Goal: Information Seeking & Learning: Learn about a topic

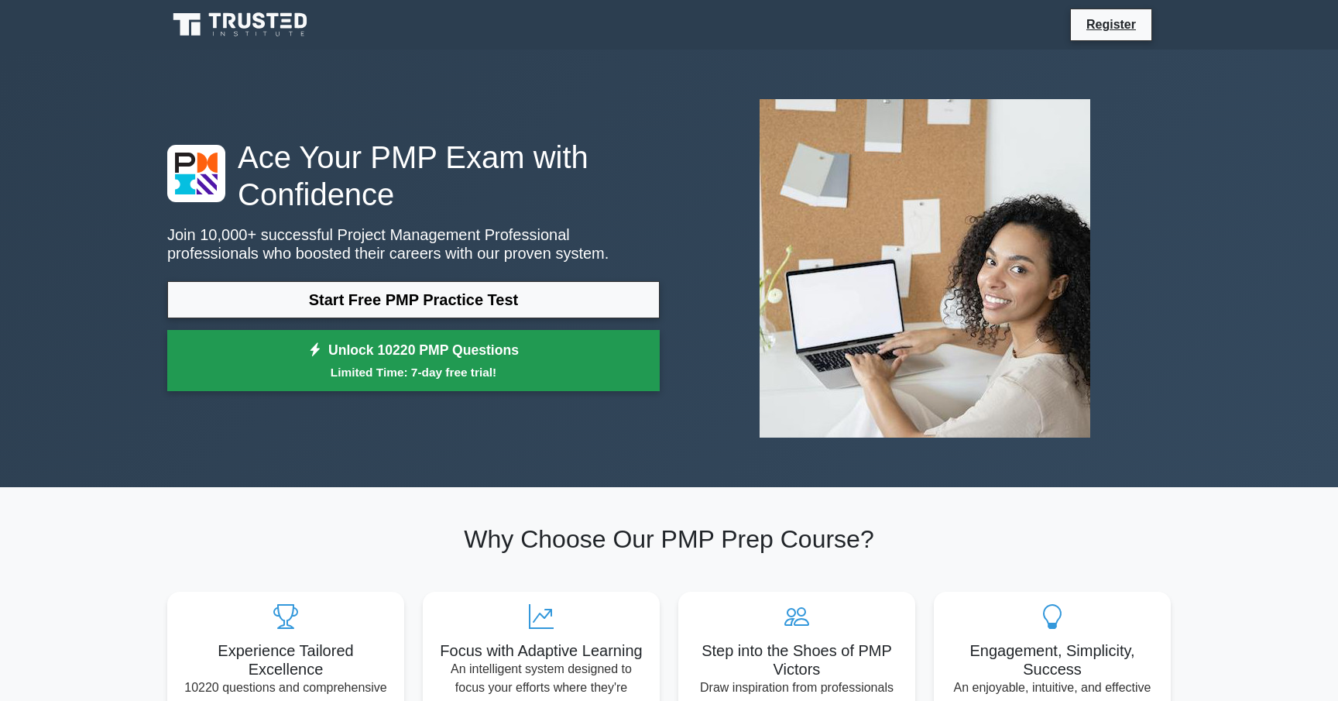
click at [488, 357] on link "Unlock 10220 PMP Questions Limited Time: 7-day free trial!" at bounding box center [413, 361] width 493 height 62
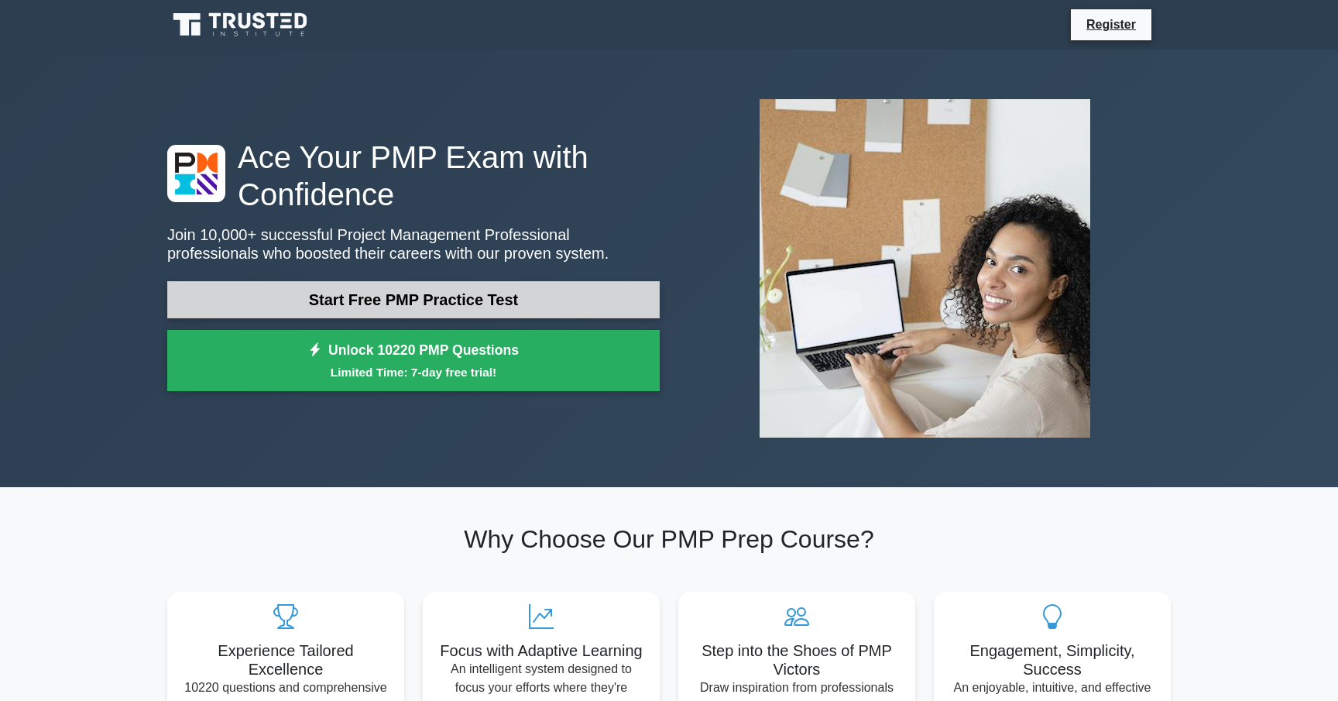
click at [398, 304] on link "Start Free PMP Practice Test" at bounding box center [413, 299] width 493 height 37
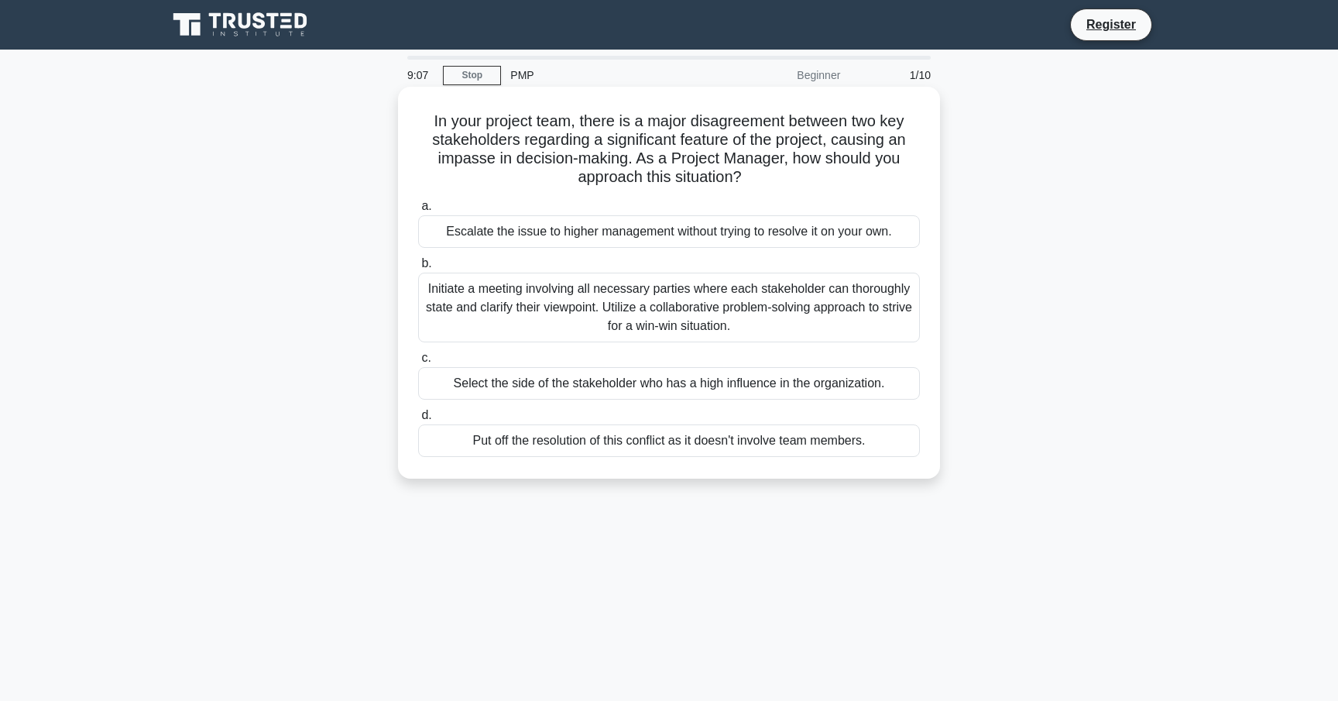
click at [784, 311] on div "Initiate a meeting involving all necessary parties where each stakeholder can t…" at bounding box center [669, 308] width 502 height 70
click at [418, 269] on input "b. Initiate a meeting involving all necessary parties where each stakeholder ca…" at bounding box center [418, 264] width 0 height 10
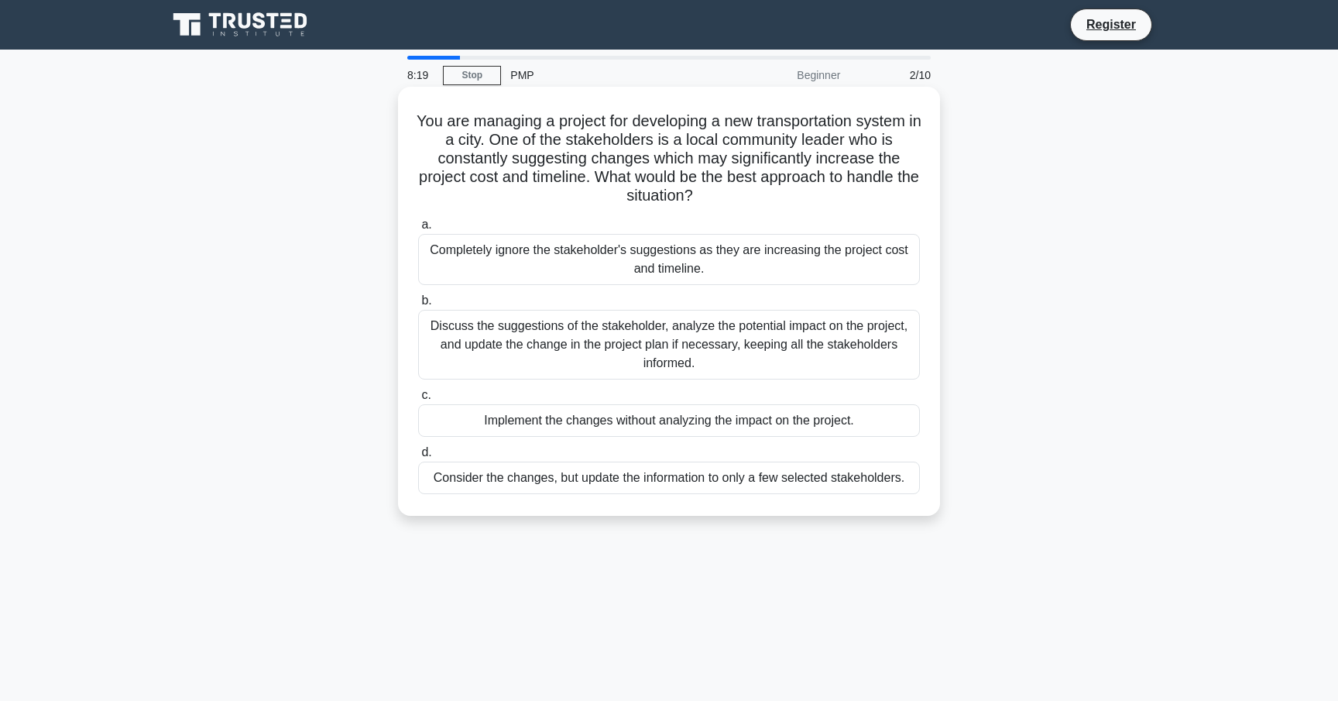
click at [764, 342] on div "Discuss the suggestions of the stakeholder, analyze the potential impact on the…" at bounding box center [669, 345] width 502 height 70
click at [418, 306] on input "b. Discuss the suggestions of the stakeholder, analyze the potential impact on …" at bounding box center [418, 301] width 0 height 10
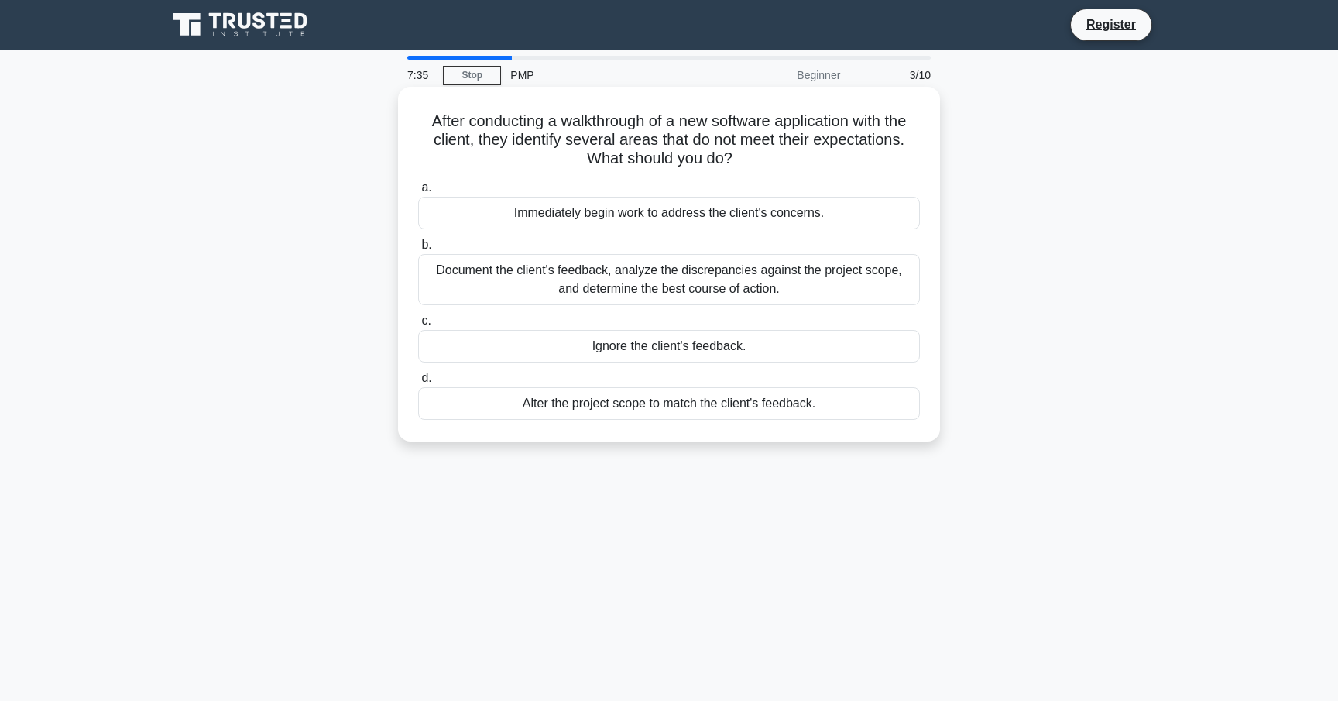
click at [726, 277] on div "Document the client's feedback, analyze the discrepancies against the project s…" at bounding box center [669, 279] width 502 height 51
click at [418, 250] on input "b. Document the client's feedback, analyze the discrepancies against the projec…" at bounding box center [418, 245] width 0 height 10
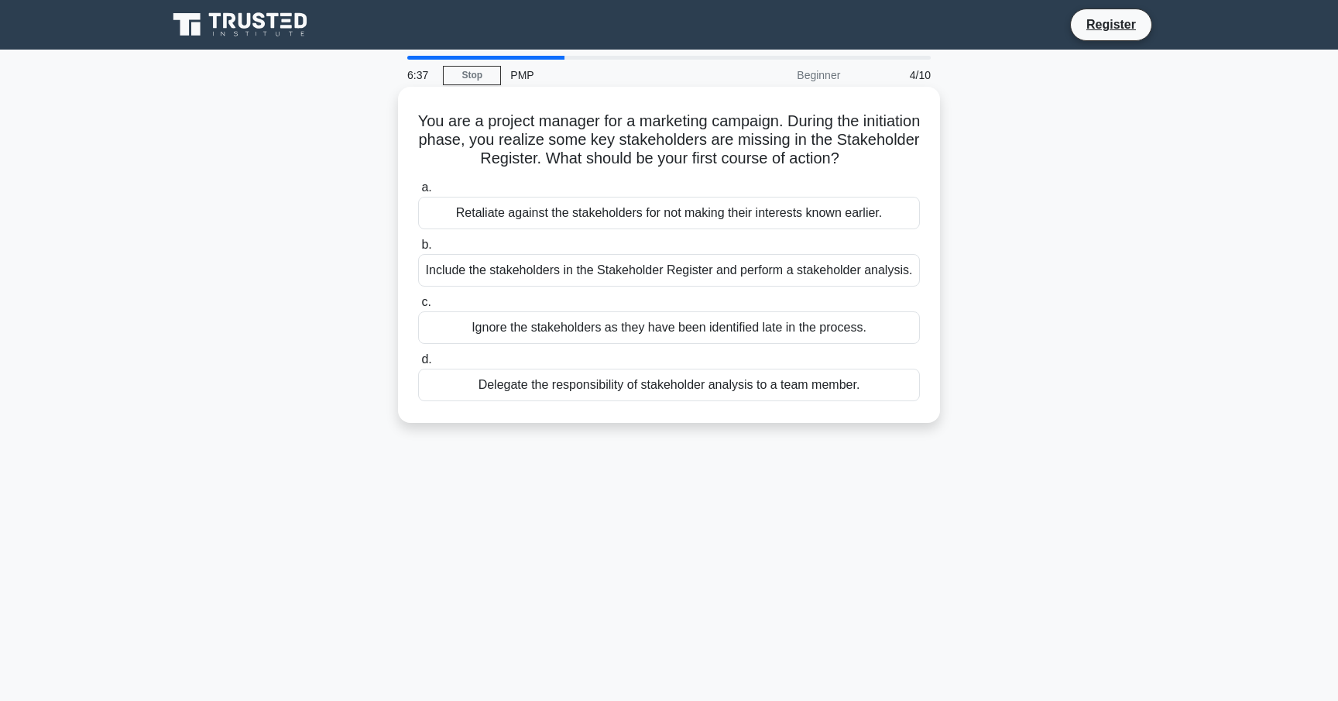
click at [594, 267] on div "Include the stakeholders in the Stakeholder Register and perform a stakeholder …" at bounding box center [669, 270] width 502 height 33
click at [418, 250] on input "b. Include the stakeholders in the Stakeholder Register and perform a stakehold…" at bounding box center [418, 245] width 0 height 10
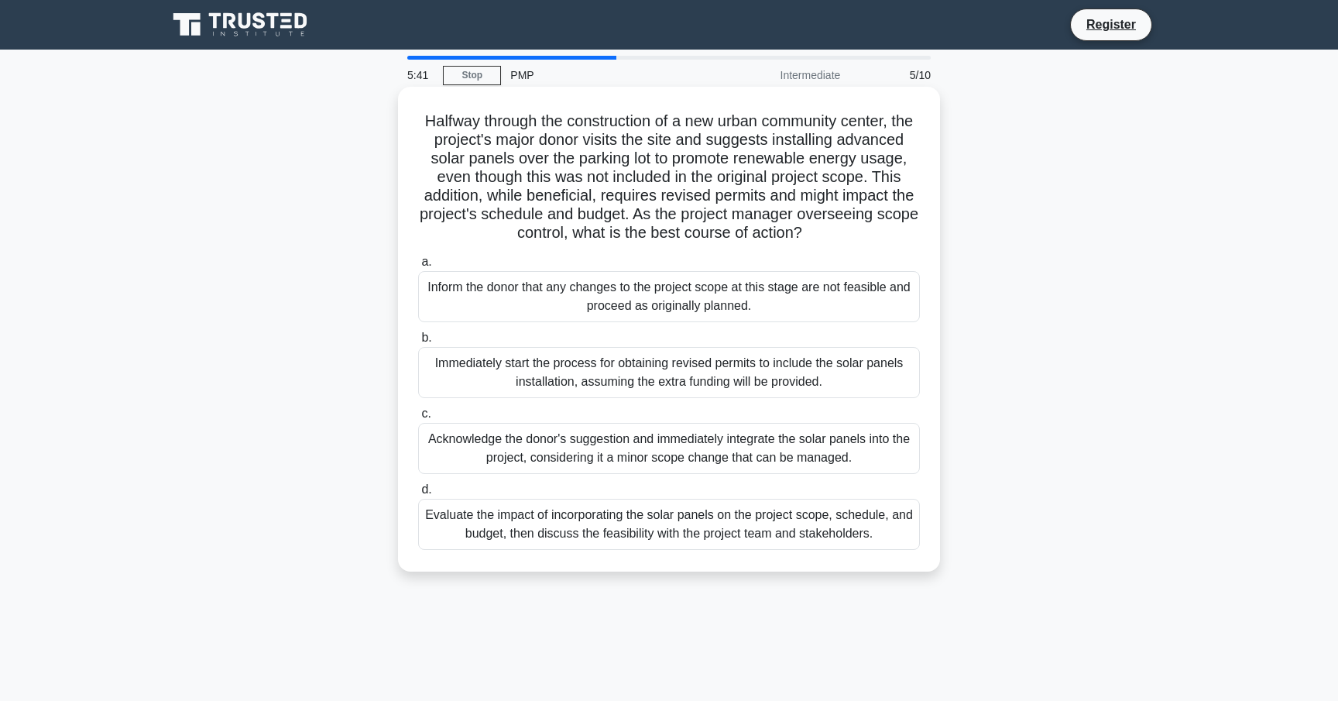
click at [632, 533] on div "Evaluate the impact of incorporating the solar panels on the project scope, sch…" at bounding box center [669, 524] width 502 height 51
click at [418, 495] on input "d. Evaluate the impact of incorporating the solar panels on the project scope, …" at bounding box center [418, 490] width 0 height 10
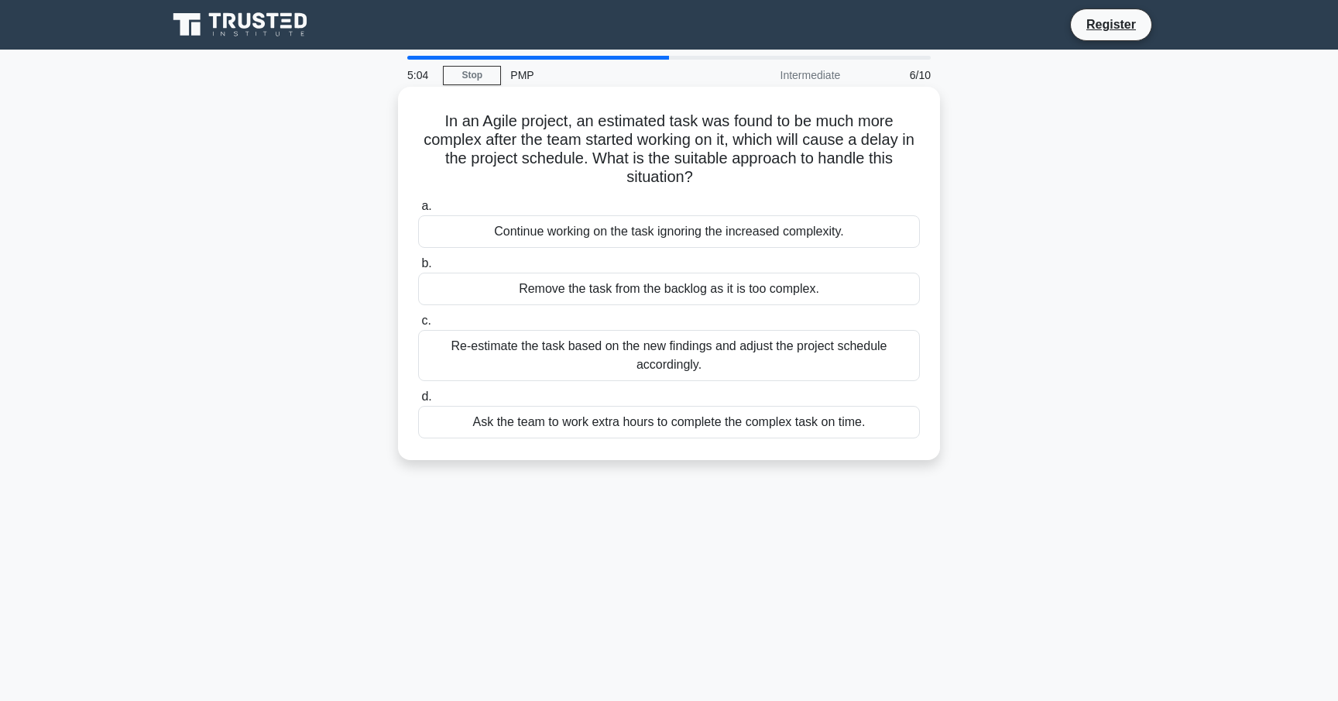
click at [816, 338] on div "Re-estimate the task based on the new findings and adjust the project schedule …" at bounding box center [669, 355] width 502 height 51
click at [418, 326] on input "c. Re-estimate the task based on the new findings and adjust the project schedu…" at bounding box center [418, 321] width 0 height 10
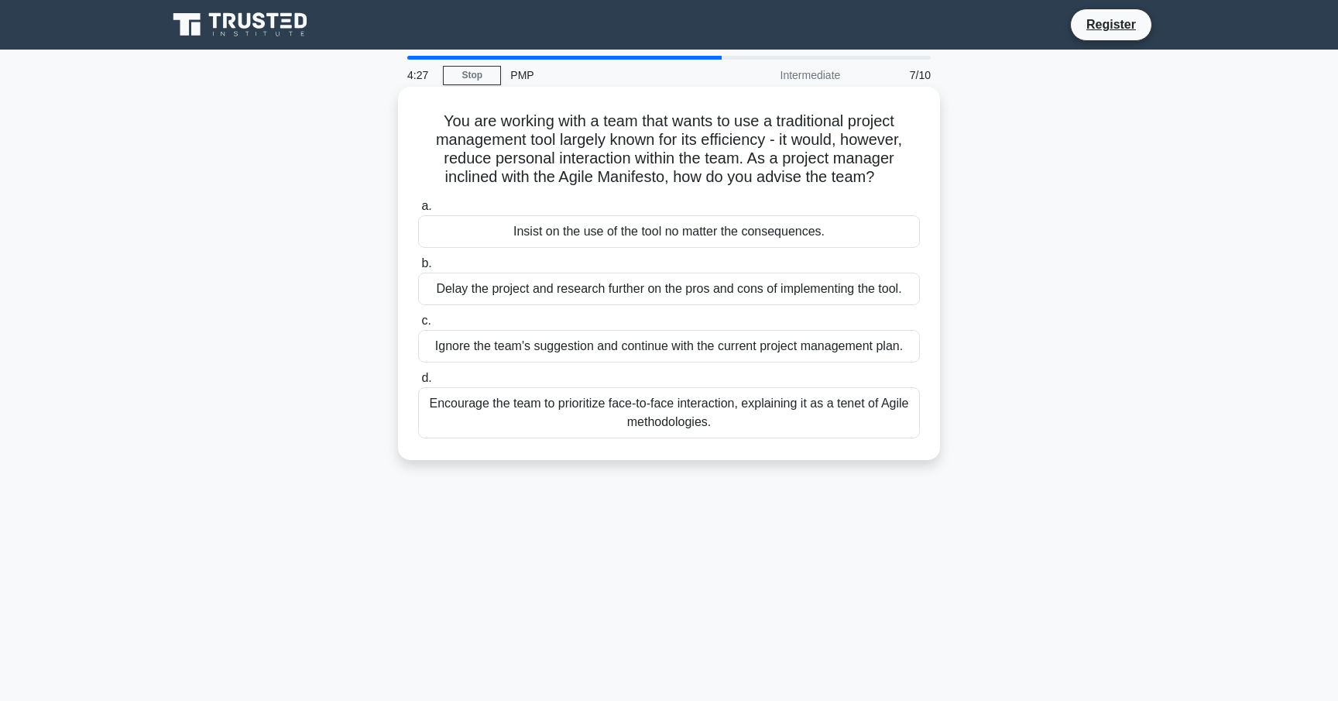
click at [731, 424] on div "Encourage the team to prioritize face-to-face interaction, explaining it as a t…" at bounding box center [669, 412] width 502 height 51
click at [418, 383] on input "d. Encourage the team to prioritize face-to-face interaction, explaining it as …" at bounding box center [418, 378] width 0 height 10
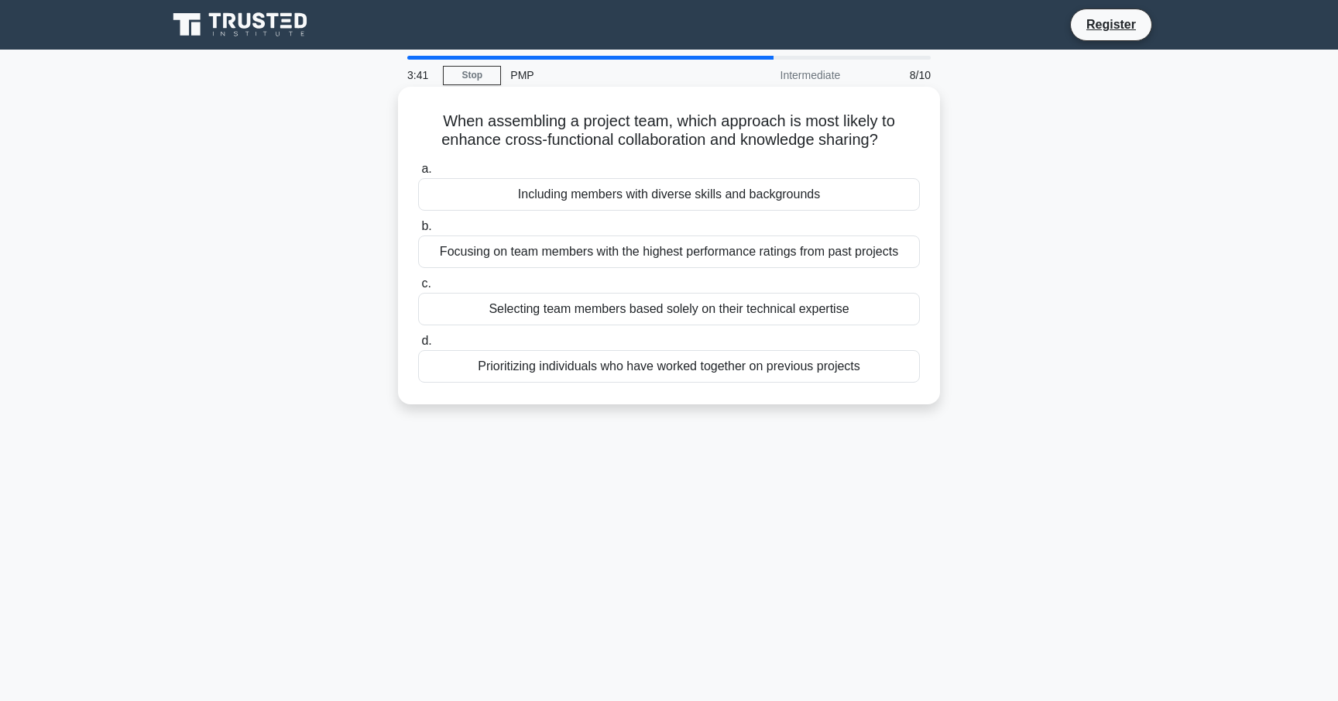
click at [654, 246] on div "Focusing on team members with the highest performance ratings from past projects" at bounding box center [669, 251] width 502 height 33
click at [418, 232] on input "b. Focusing on team members with the highest performance ratings from past proj…" at bounding box center [418, 227] width 0 height 10
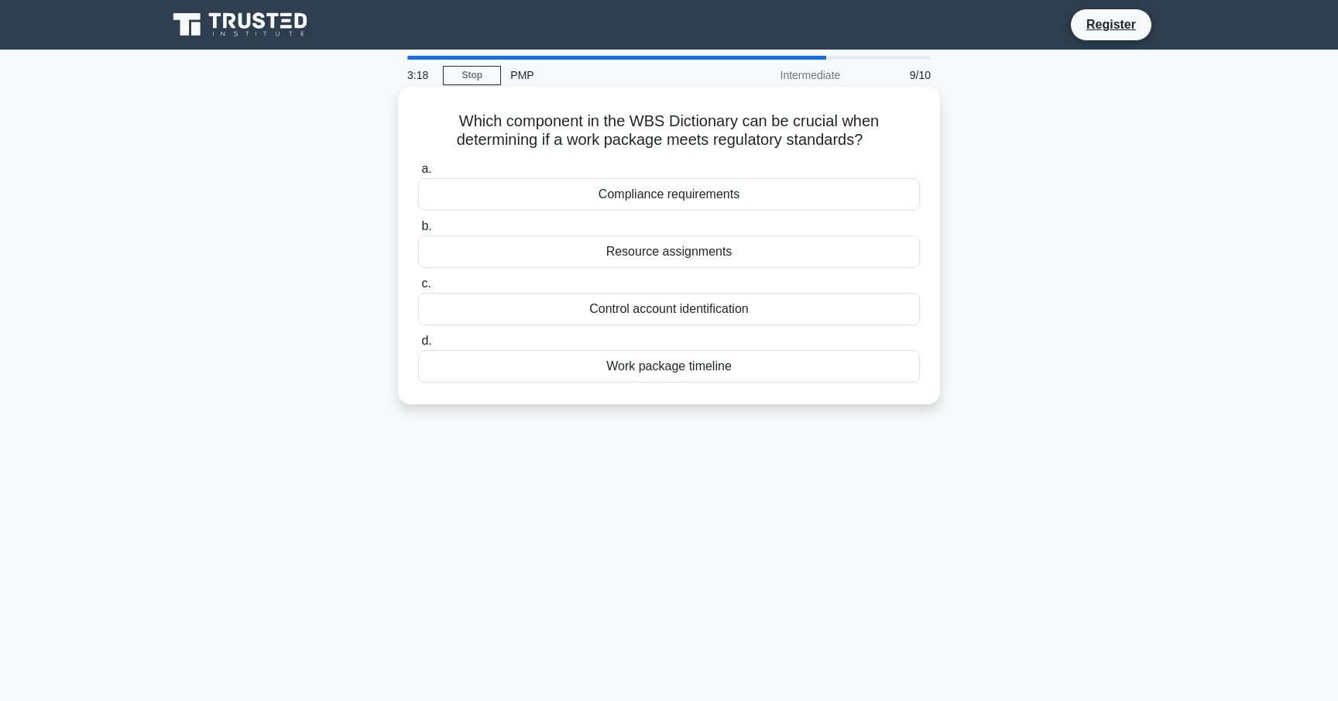
click at [665, 315] on div "Control account identification" at bounding box center [669, 309] width 502 height 33
click at [418, 289] on input "c. Control account identification" at bounding box center [418, 284] width 0 height 10
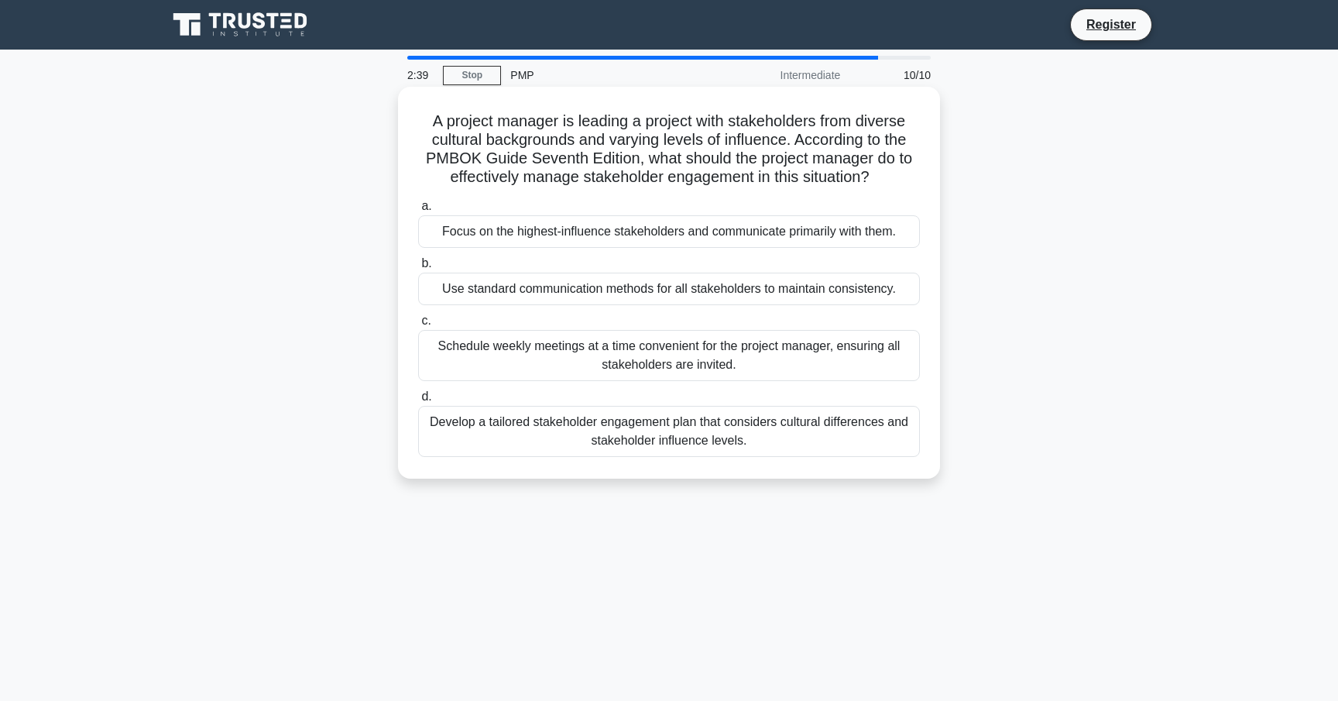
click at [682, 436] on div "Develop a tailored stakeholder engagement plan that considers cultural differen…" at bounding box center [669, 431] width 502 height 51
click at [418, 402] on input "d. Develop a tailored stakeholder engagement plan that considers cultural diffe…" at bounding box center [418, 397] width 0 height 10
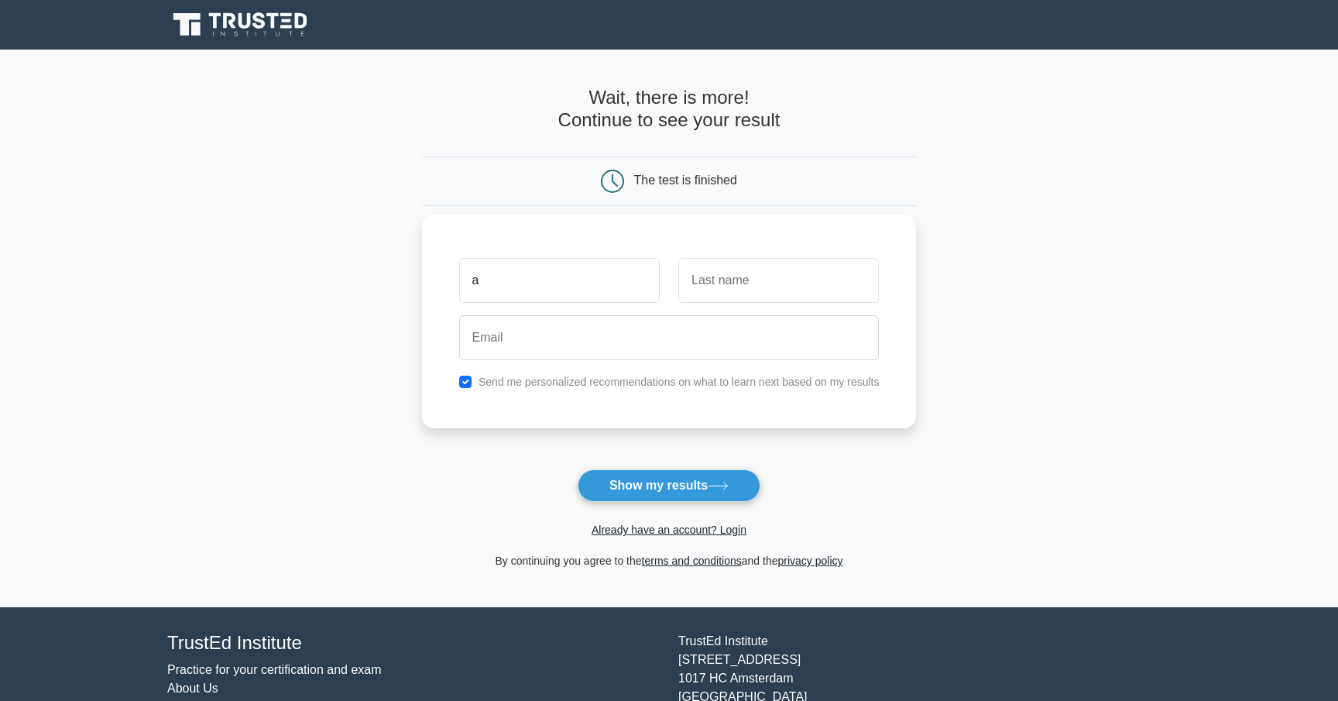
type input "awwad"
click at [685, 302] on input "text" at bounding box center [778, 280] width 201 height 45
type input "alsheikh hasan"
click at [713, 277] on input "alsheikh hasan" at bounding box center [778, 280] width 201 height 45
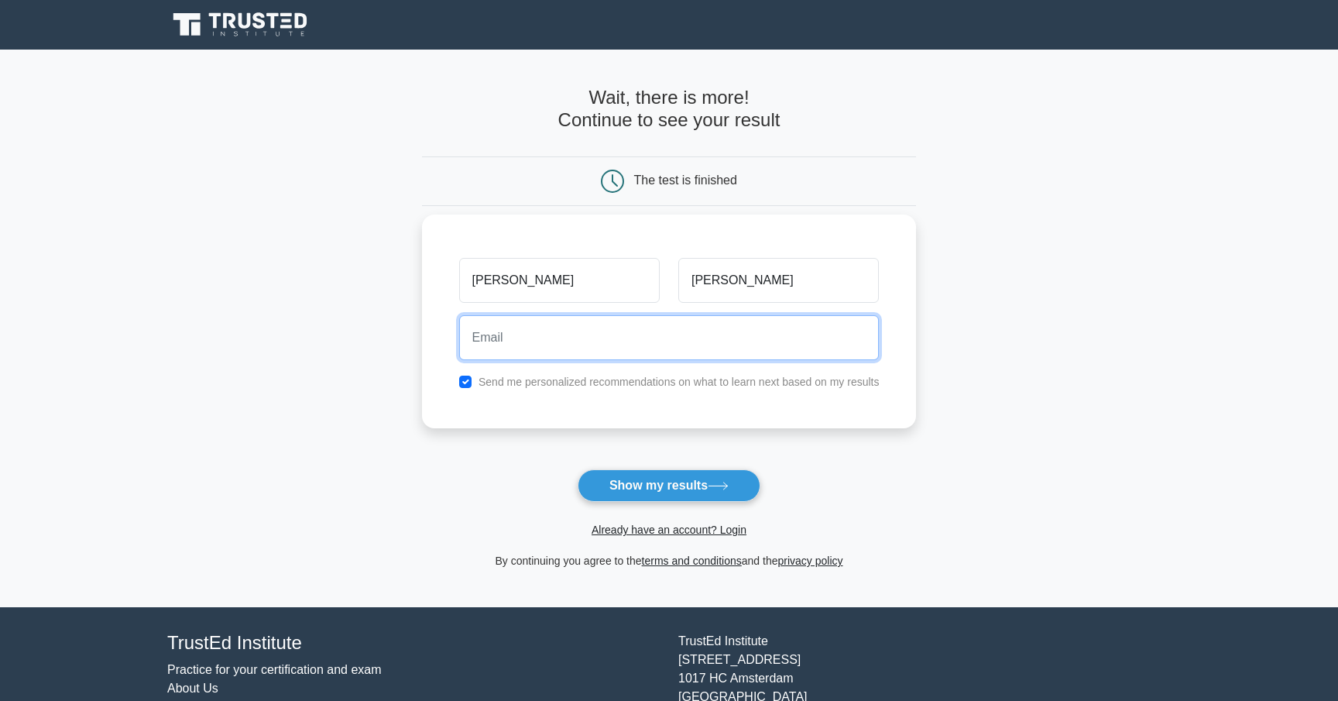
click at [666, 326] on input "email" at bounding box center [669, 337] width 421 height 45
type input "awwadad43@gmail.com"
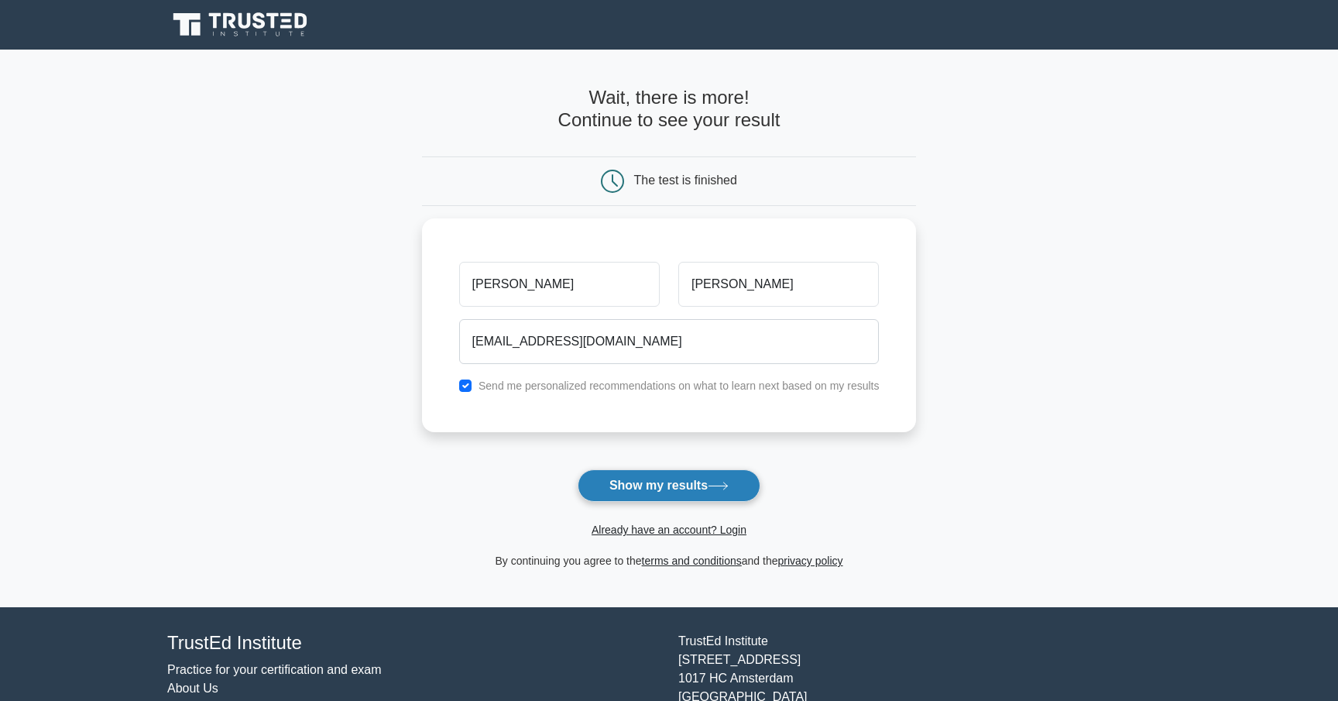
click at [664, 489] on button "Show my results" at bounding box center [669, 485] width 183 height 33
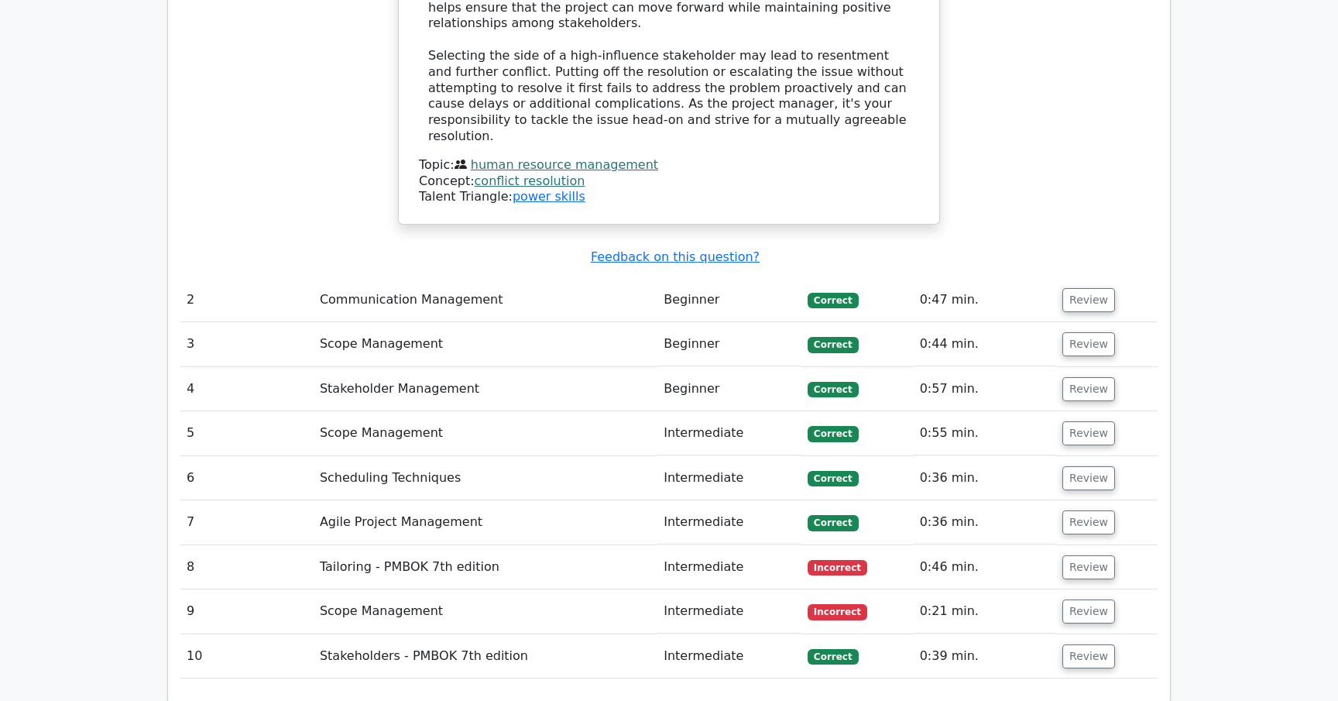
scroll to position [1958, 0]
click at [1073, 555] on button "Review" at bounding box center [1089, 567] width 53 height 24
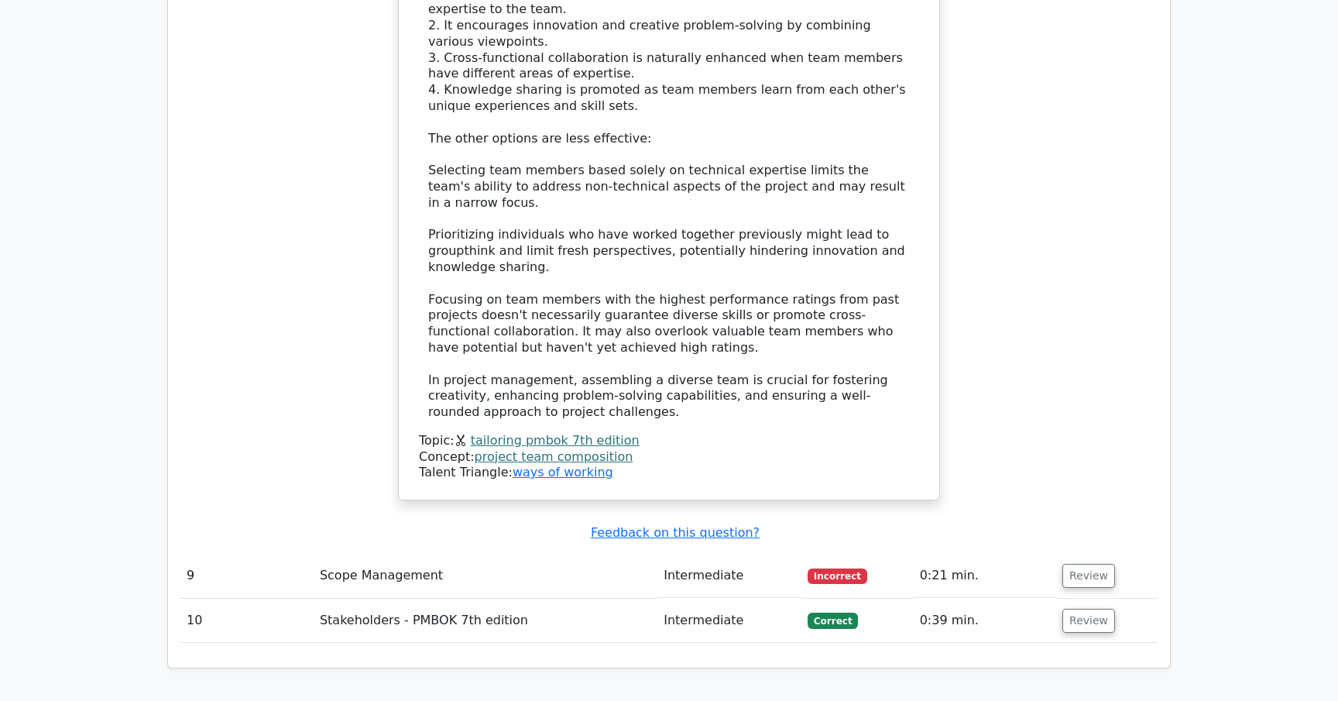
scroll to position [3123, 0]
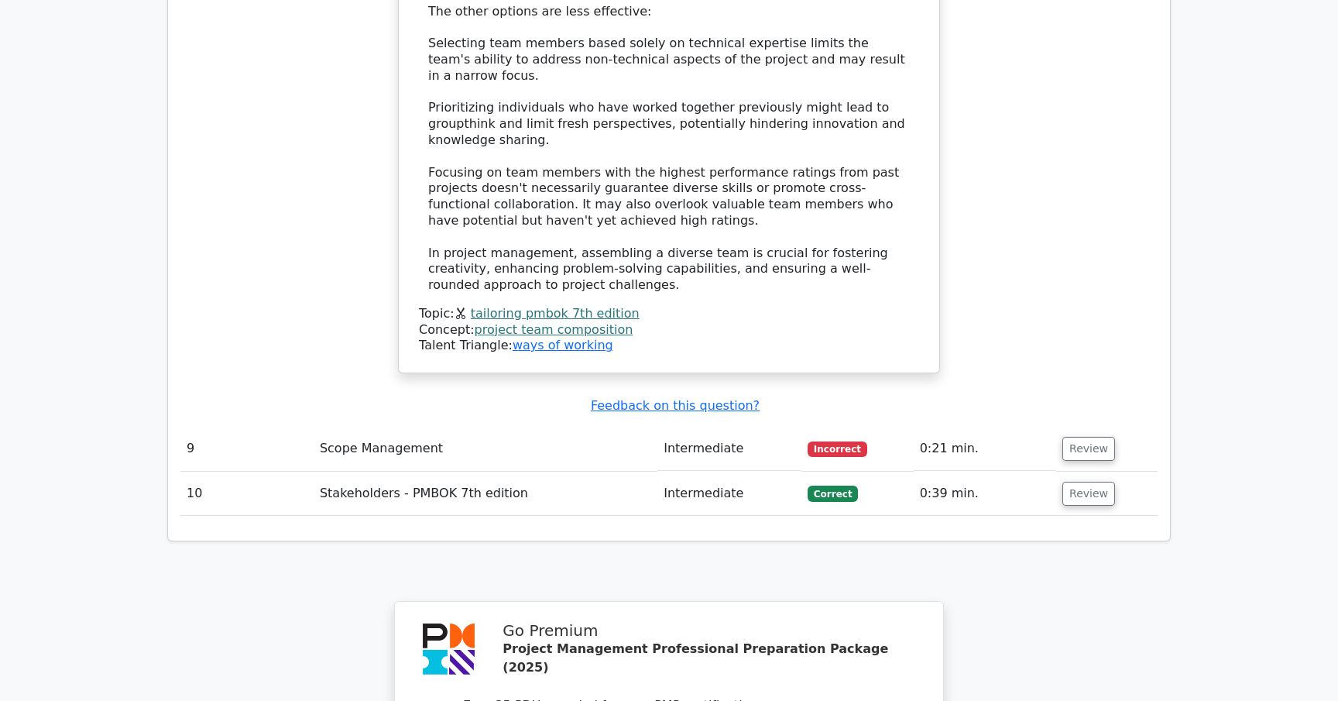
click at [819, 441] on span "Incorrect" at bounding box center [838, 448] width 60 height 15
click at [837, 441] on span "Incorrect" at bounding box center [838, 448] width 60 height 15
click at [1085, 437] on button "Review" at bounding box center [1089, 449] width 53 height 24
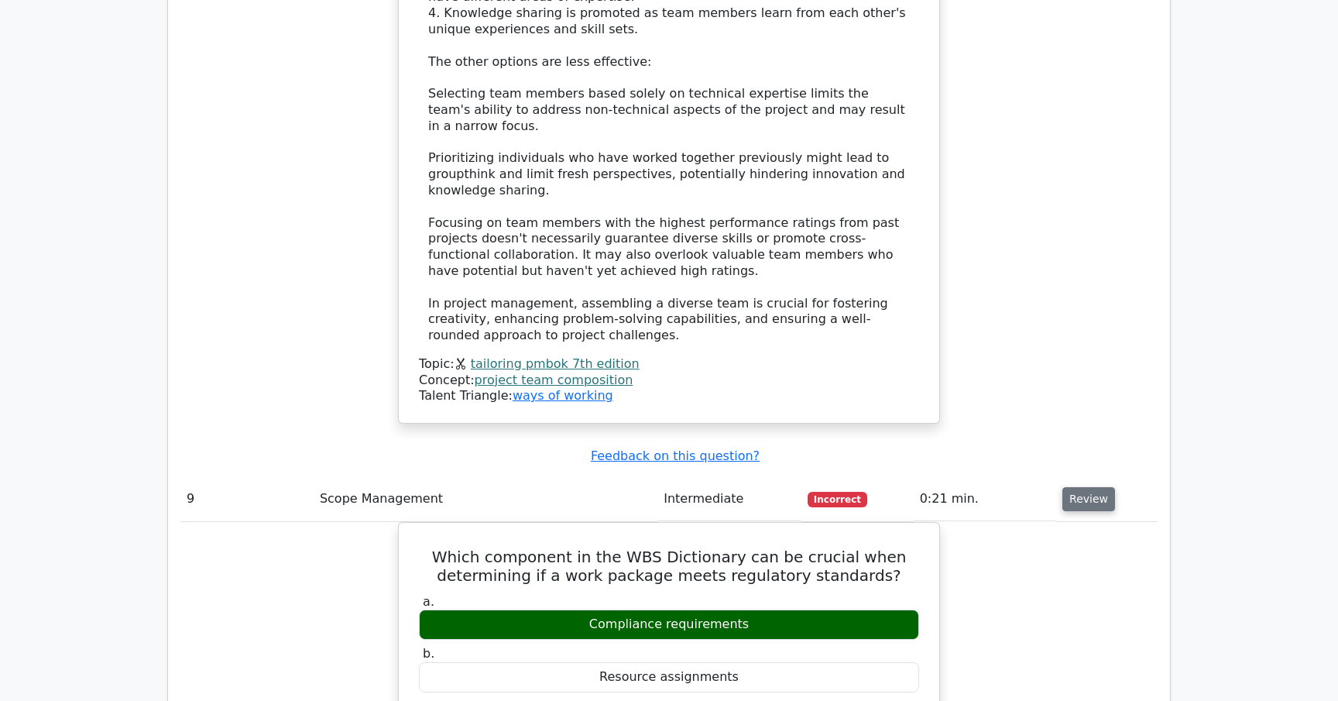
scroll to position [3072, 0]
